Goal: Transaction & Acquisition: Subscribe to service/newsletter

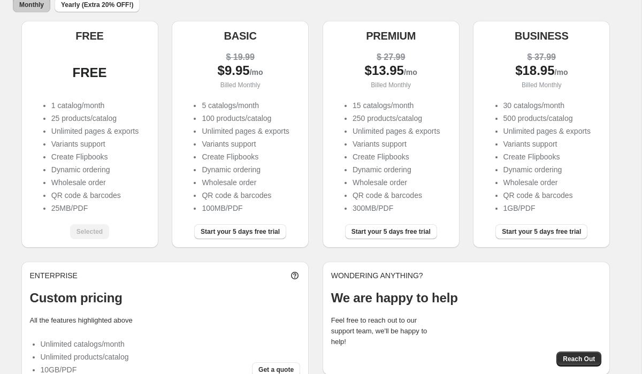
scroll to position [125, 0]
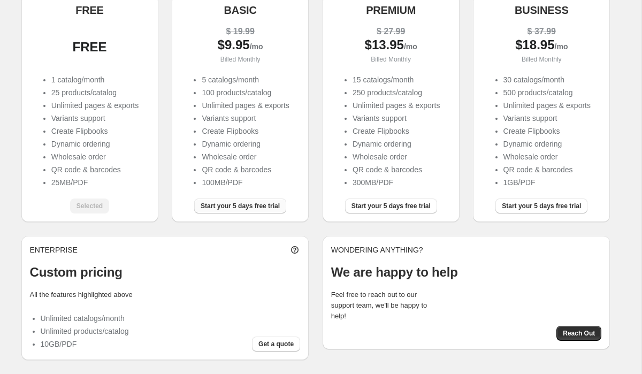
click at [216, 207] on span "Start your 5 days free trial" at bounding box center [240, 206] width 79 height 9
